Goal: Communication & Community: Share content

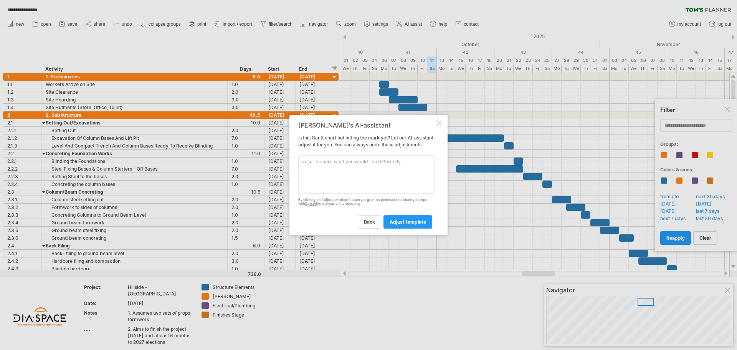
click at [350, 176] on textarea at bounding box center [366, 174] width 136 height 38
type textarea "Hide all dates before [DATE]"
click at [401, 225] on span "adjust template" at bounding box center [408, 222] width 36 height 6
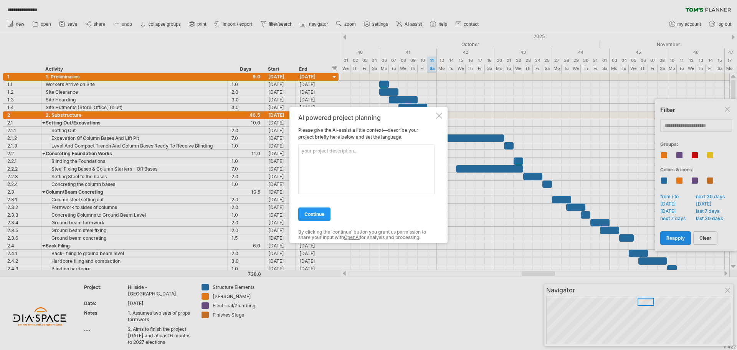
click at [314, 157] on textarea at bounding box center [366, 169] width 136 height 50
type textarea "Hide all dates before [DATE]"
click at [311, 212] on span "continue" at bounding box center [314, 214] width 20 height 6
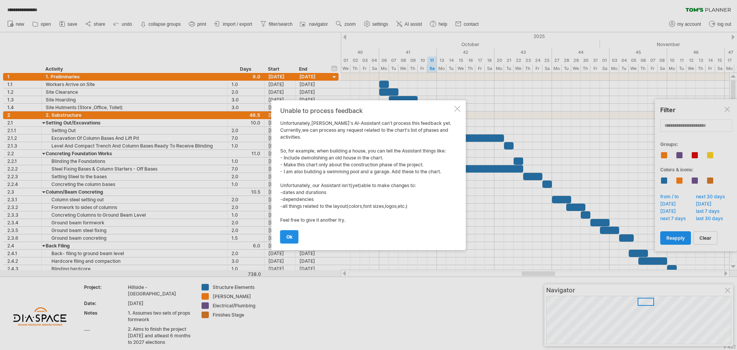
click at [287, 239] on span "ok" at bounding box center [289, 237] width 6 height 6
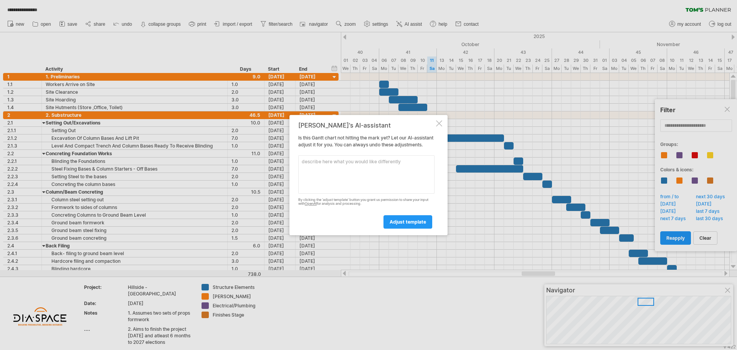
click at [438, 120] on div at bounding box center [439, 123] width 6 height 6
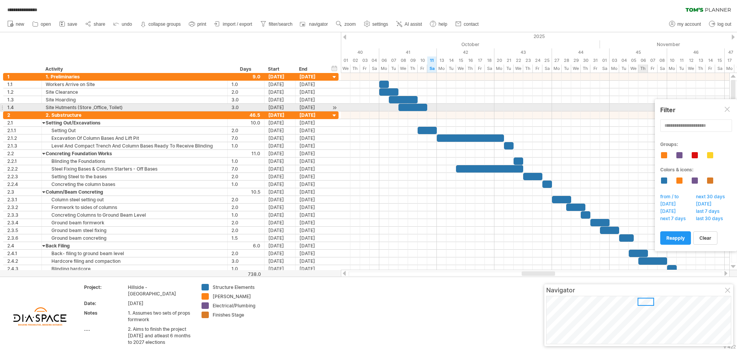
click at [728, 109] on div at bounding box center [728, 110] width 6 height 6
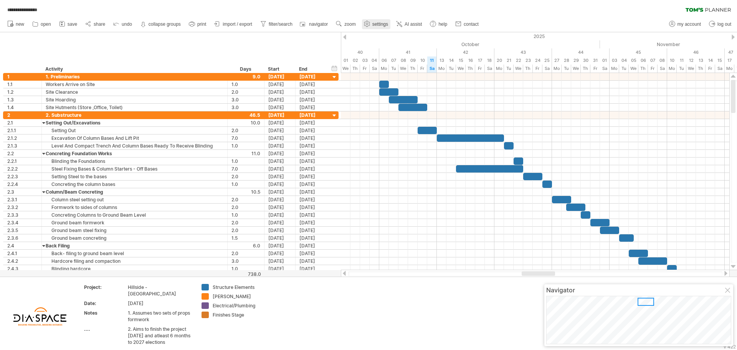
click at [370, 22] on use at bounding box center [367, 24] width 8 height 8
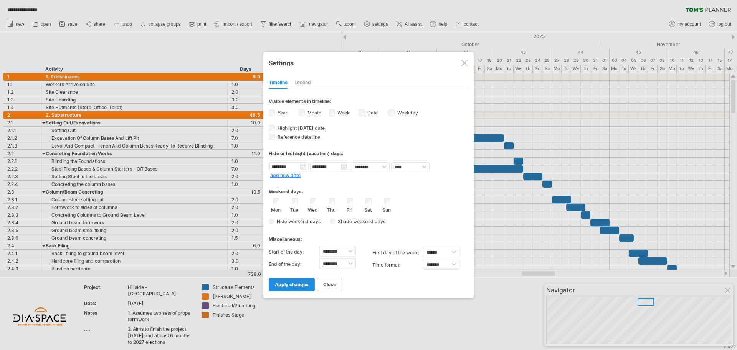
click at [302, 282] on span "apply changes" at bounding box center [292, 284] width 34 height 6
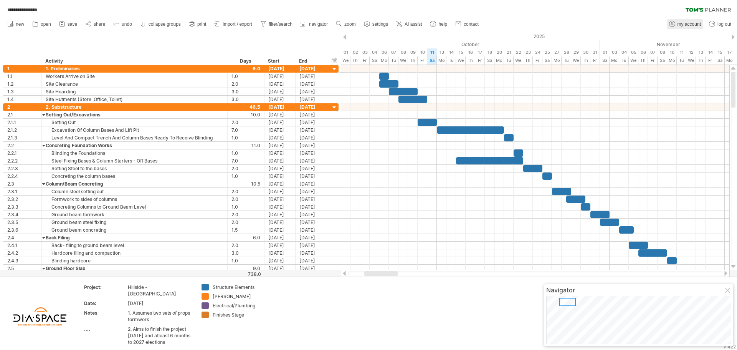
click at [684, 28] on link "my account" at bounding box center [685, 24] width 36 height 10
type input "**********"
type input "********"
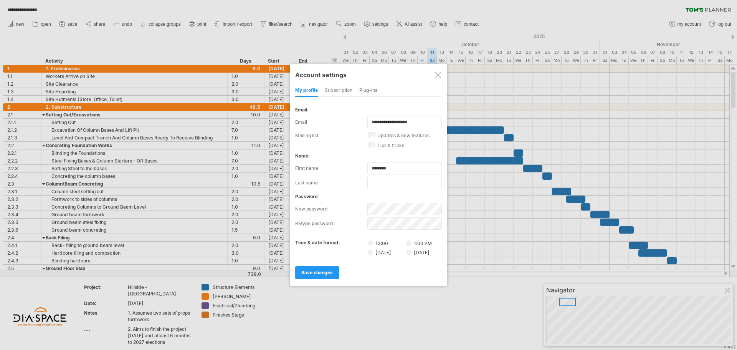
click at [334, 92] on div "subscription" at bounding box center [339, 90] width 28 height 12
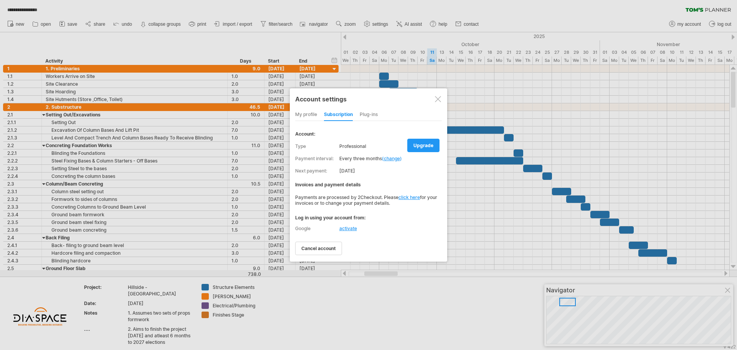
click at [438, 101] on div at bounding box center [438, 99] width 6 height 6
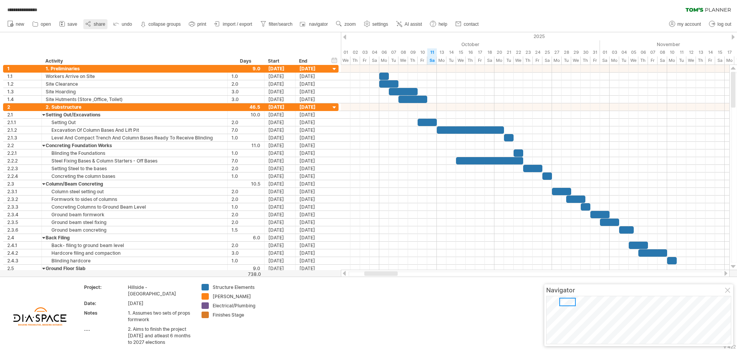
click at [95, 26] on span "share" at bounding box center [100, 23] width 12 height 5
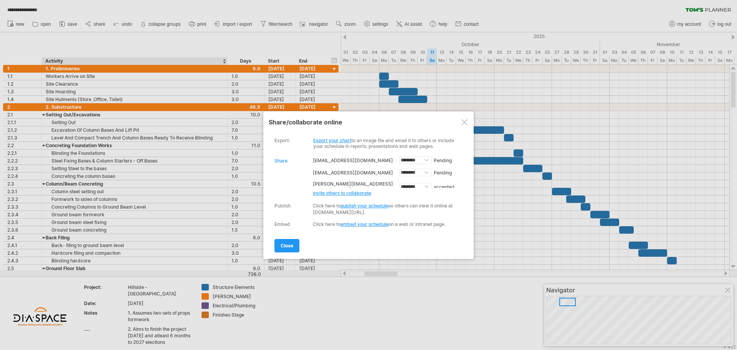
scroll to position [21, 0]
click at [329, 192] on span "invite others to collaborate" at bounding box center [342, 193] width 58 height 6
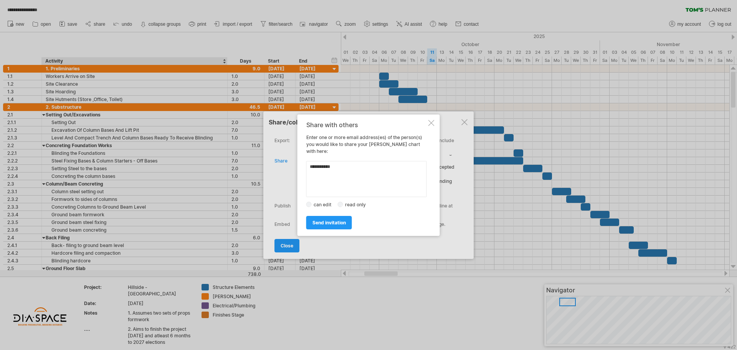
drag, startPoint x: 336, startPoint y: 163, endPoint x: 304, endPoint y: 163, distance: 32.2
click at [304, 163] on div "Share with others Enter one or more email address(es) of the person(s) you woul…" at bounding box center [368, 174] width 142 height 121
paste textarea "**********"
type textarea "**********"
click at [325, 220] on span "send invitation" at bounding box center [328, 223] width 33 height 6
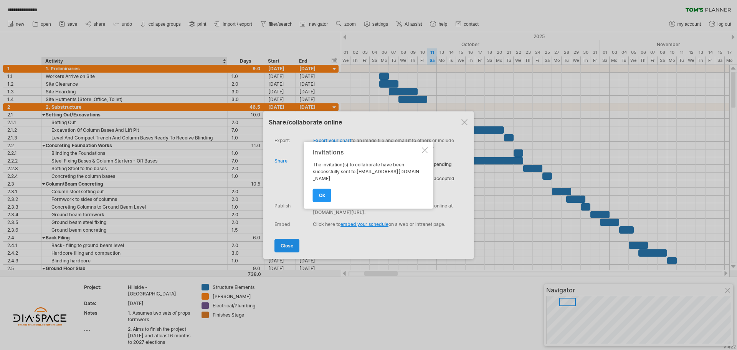
scroll to position [0, 0]
click at [321, 195] on span "ok" at bounding box center [322, 195] width 6 height 6
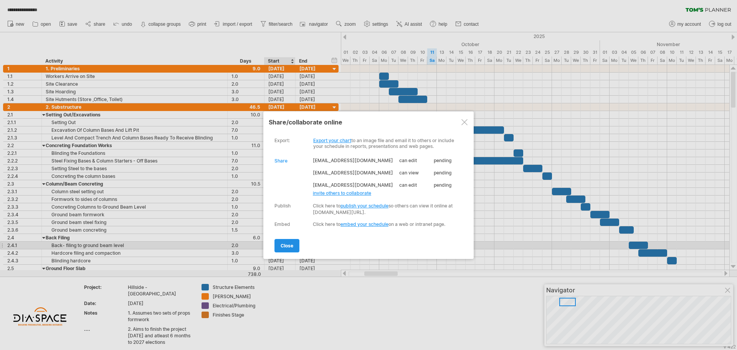
click at [283, 244] on span "close" at bounding box center [287, 246] width 13 height 6
